Goal: Transaction & Acquisition: Purchase product/service

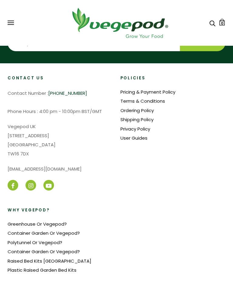
scroll to position [1409, 0]
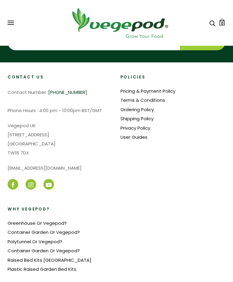
click at [33, 259] on link "Raised Bed Kits [GEOGRAPHIC_DATA]" at bounding box center [50, 260] width 84 height 6
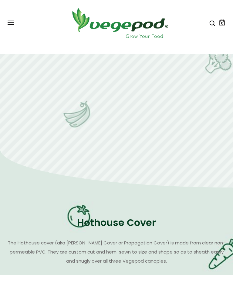
scroll to position [819, 0]
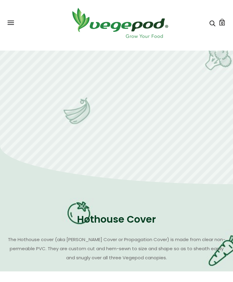
click at [136, 222] on h2 "Hothouse Cover" at bounding box center [117, 219] width 152 height 15
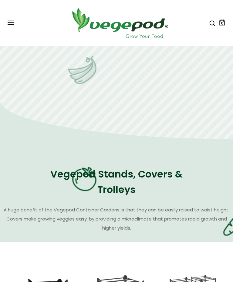
scroll to position [448, 0]
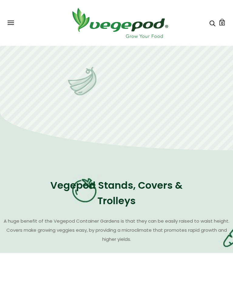
click at [142, 188] on h2 "Vegepod Stands, Covers & Trolleys" at bounding box center [117, 193] width 152 height 31
click at [151, 181] on h2 "Vegepod Stands, Covers & Trolleys" at bounding box center [117, 193] width 152 height 31
click at [156, 187] on h2 "Vegepod Stands, Covers & Trolleys" at bounding box center [117, 193] width 152 height 31
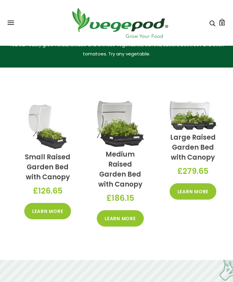
scroll to position [225, 0]
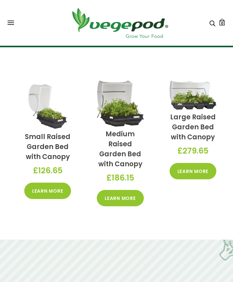
click at [126, 197] on link "Learn More" at bounding box center [120, 198] width 47 height 16
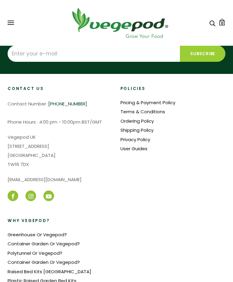
scroll to position [1409, 0]
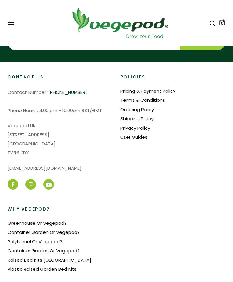
click at [43, 260] on link "Raised Bed Kits [GEOGRAPHIC_DATA]" at bounding box center [50, 260] width 84 height 6
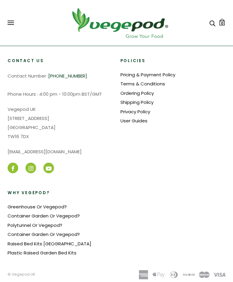
click at [13, 21] on span at bounding box center [11, 21] width 6 height 1
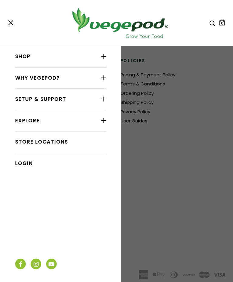
click at [102, 57] on div at bounding box center [103, 56] width 5 height 8
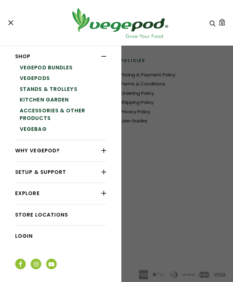
click at [38, 110] on link "Accessories & Other Products" at bounding box center [63, 115] width 86 height 19
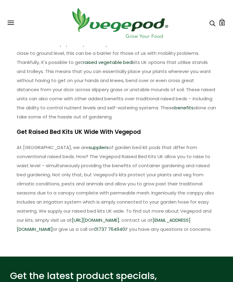
scroll to position [314, 0]
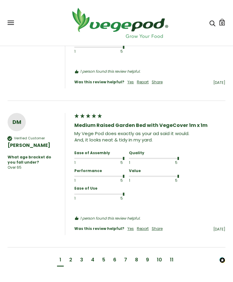
scroll to position [896, 0]
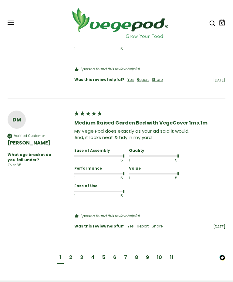
click at [116, 255] on div "6" at bounding box center [114, 258] width 3 height 7
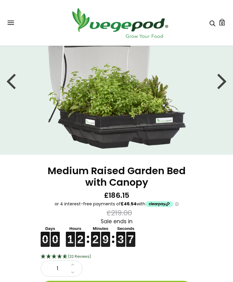
scroll to position [0, 0]
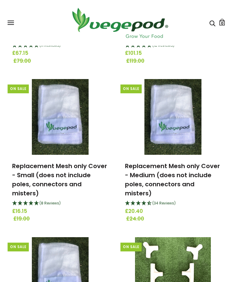
scroll to position [617, 0]
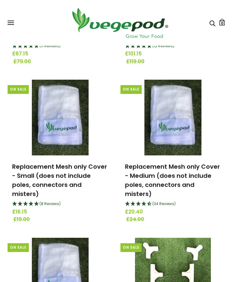
click at [163, 108] on img at bounding box center [172, 118] width 57 height 76
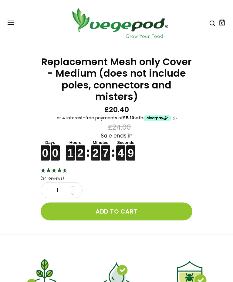
scroll to position [163, 0]
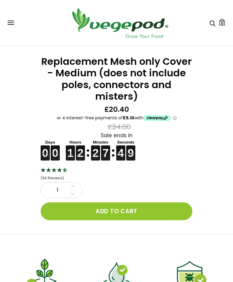
click at [177, 209] on button "Add to cart" at bounding box center [117, 212] width 152 height 18
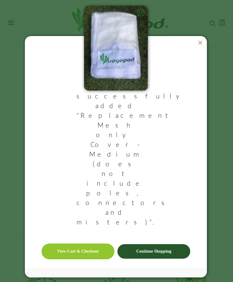
click at [90, 244] on link "View Cart & Checkout" at bounding box center [78, 252] width 73 height 16
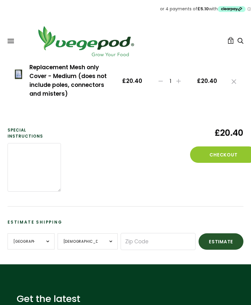
scroll to position [74, 0]
click at [126, 238] on input "Zip Code" at bounding box center [158, 241] width 75 height 17
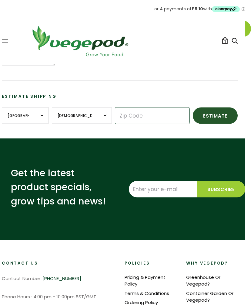
scroll to position [95, 5]
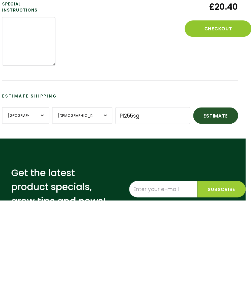
click at [215, 212] on button "Estimate" at bounding box center [215, 220] width 45 height 16
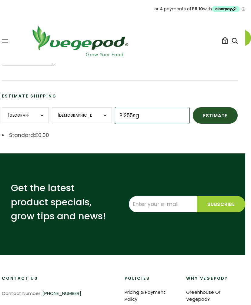
click at [141, 110] on input "Pl255sg" at bounding box center [152, 115] width 75 height 17
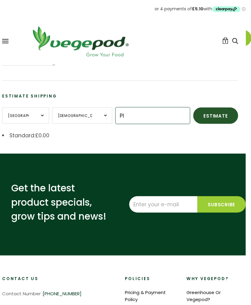
type input "P"
type input "PL25 5SG"
click at [223, 107] on button "Estimate" at bounding box center [215, 115] width 45 height 16
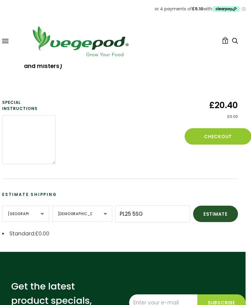
scroll to position [95, 5]
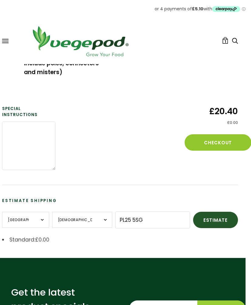
click at [229, 138] on button "Checkout" at bounding box center [218, 142] width 67 height 16
